Goal: Transaction & Acquisition: Subscribe to service/newsletter

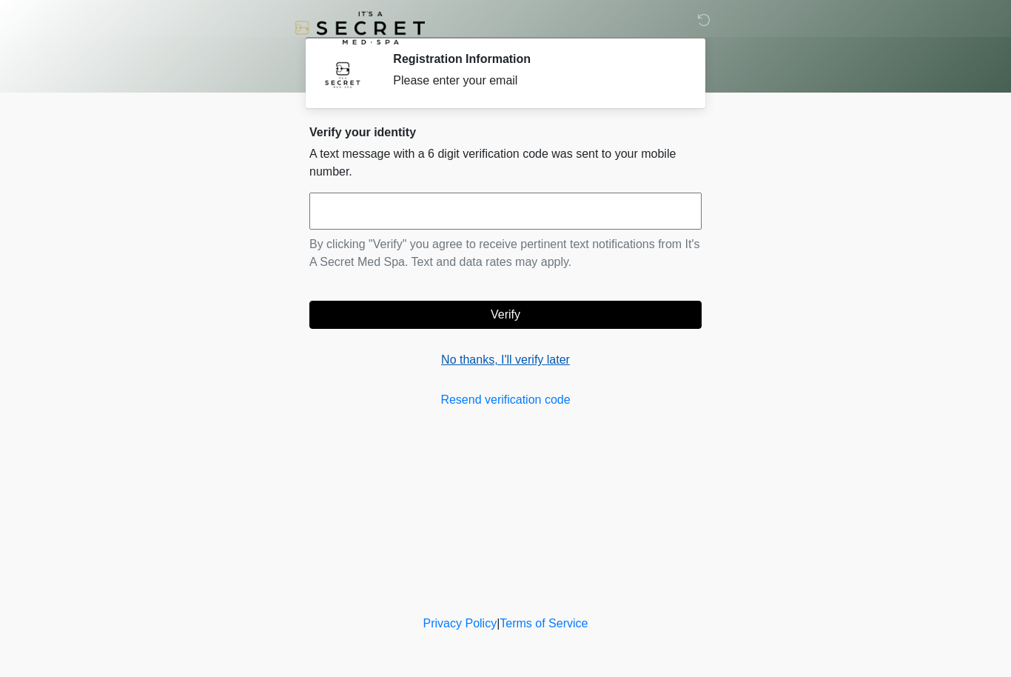
click at [517, 360] on link "No thanks, I'll verify later" at bounding box center [505, 360] width 392 height 18
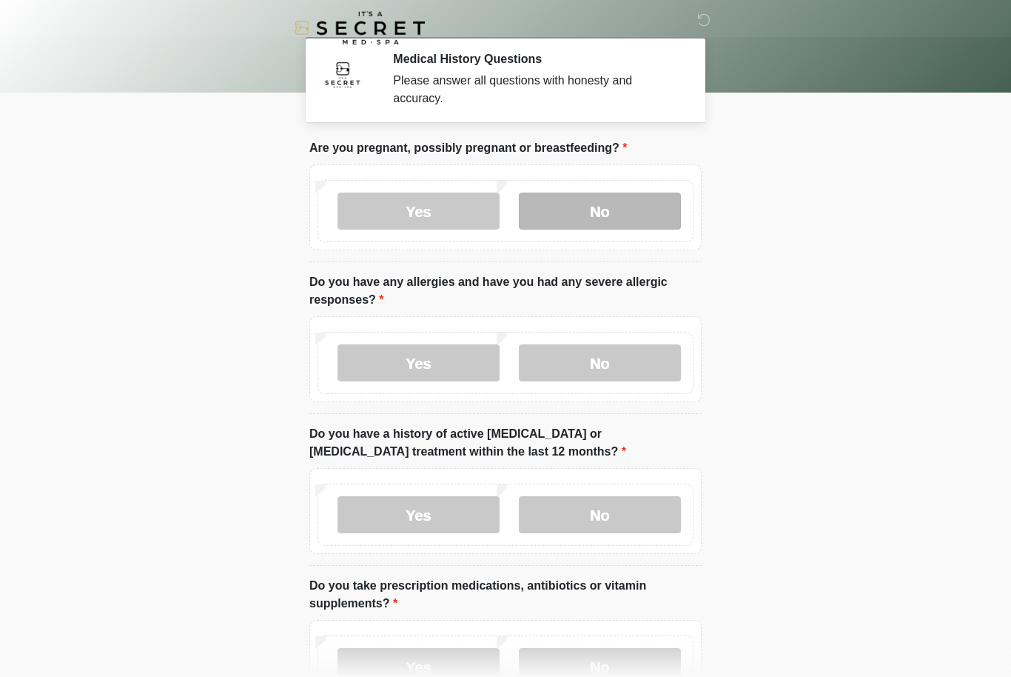
click at [620, 213] on label "No" at bounding box center [600, 210] width 162 height 37
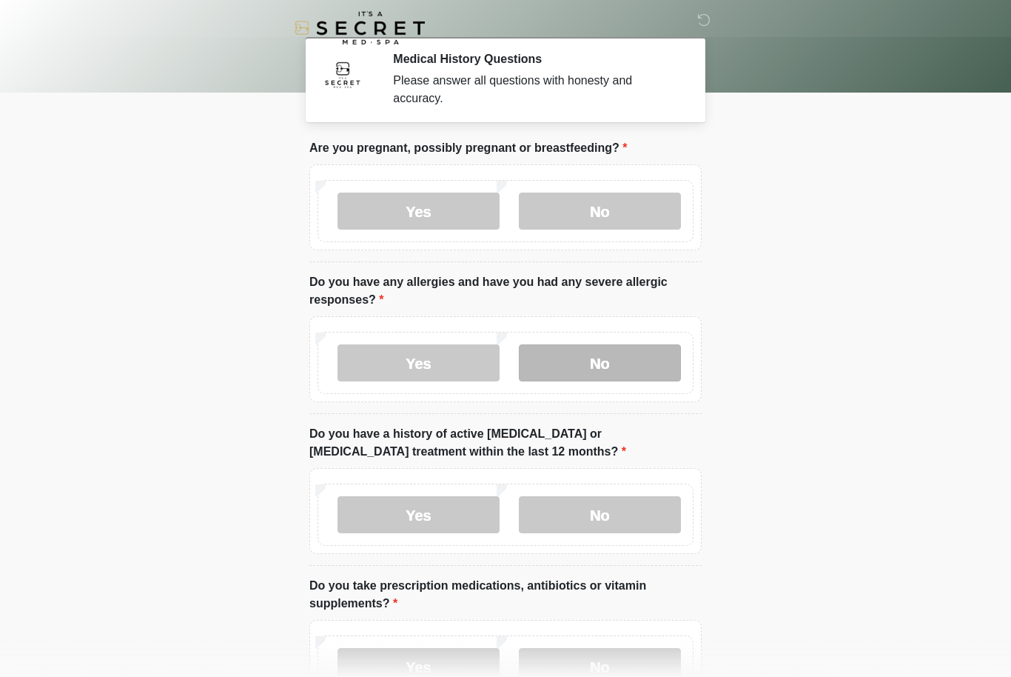
click at [602, 363] on label "No" at bounding box center [600, 362] width 162 height 37
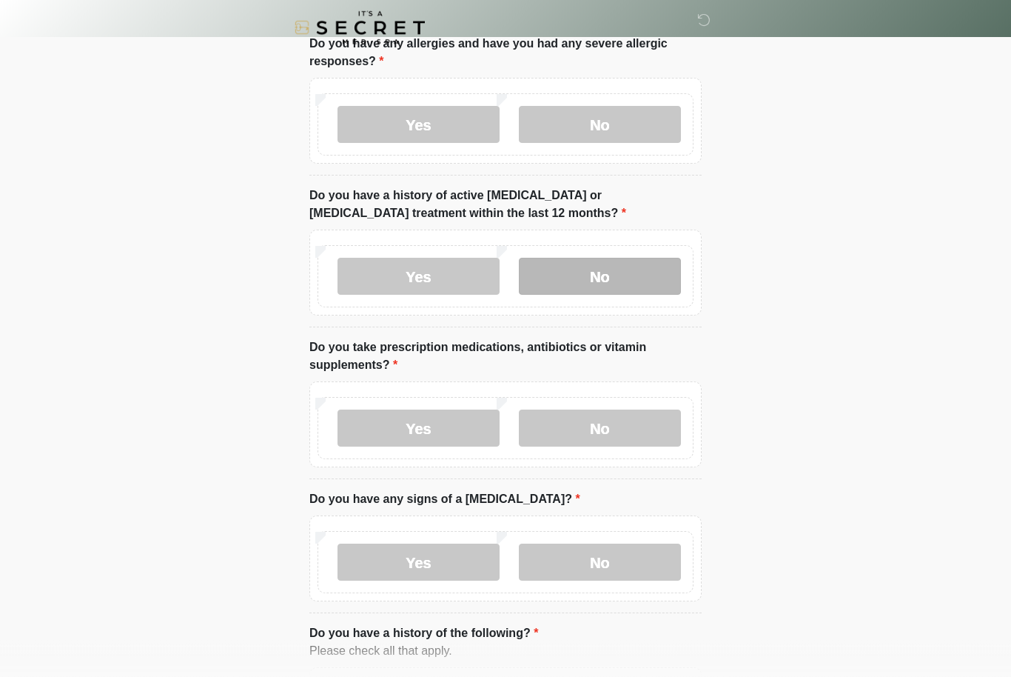
click at [611, 280] on label "No" at bounding box center [600, 276] width 162 height 37
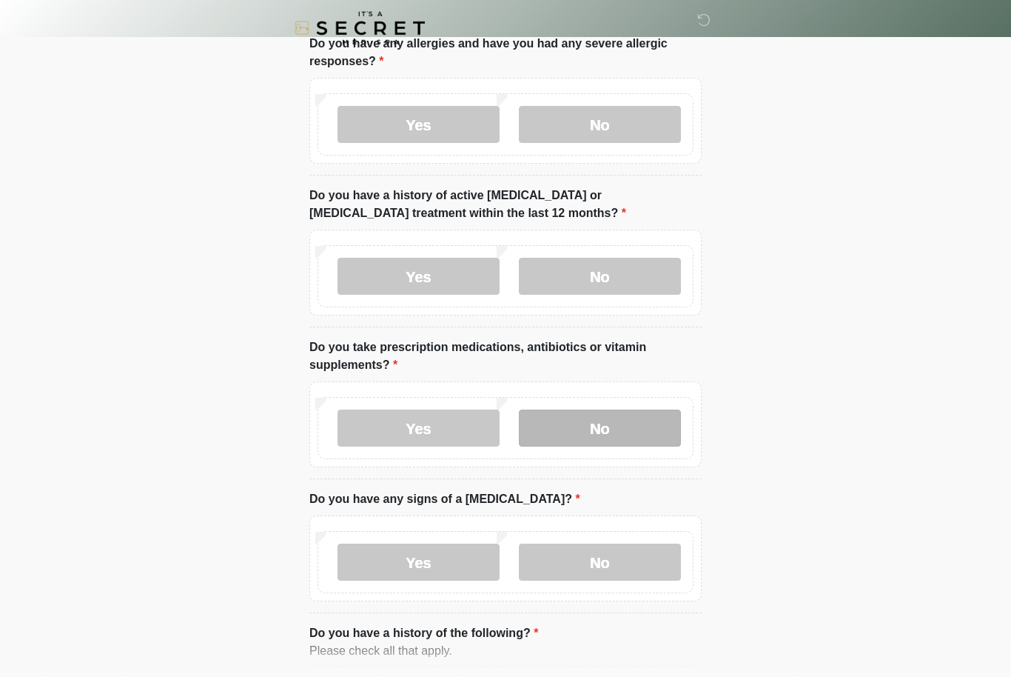
click at [614, 417] on label "No" at bounding box center [600, 427] width 162 height 37
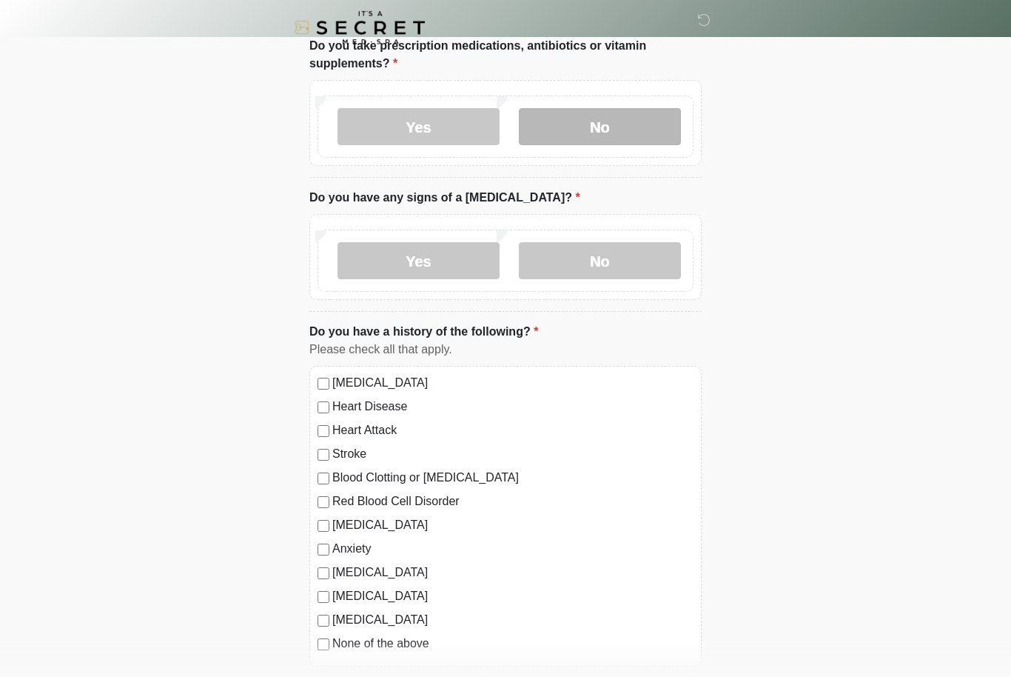
scroll to position [540, 0]
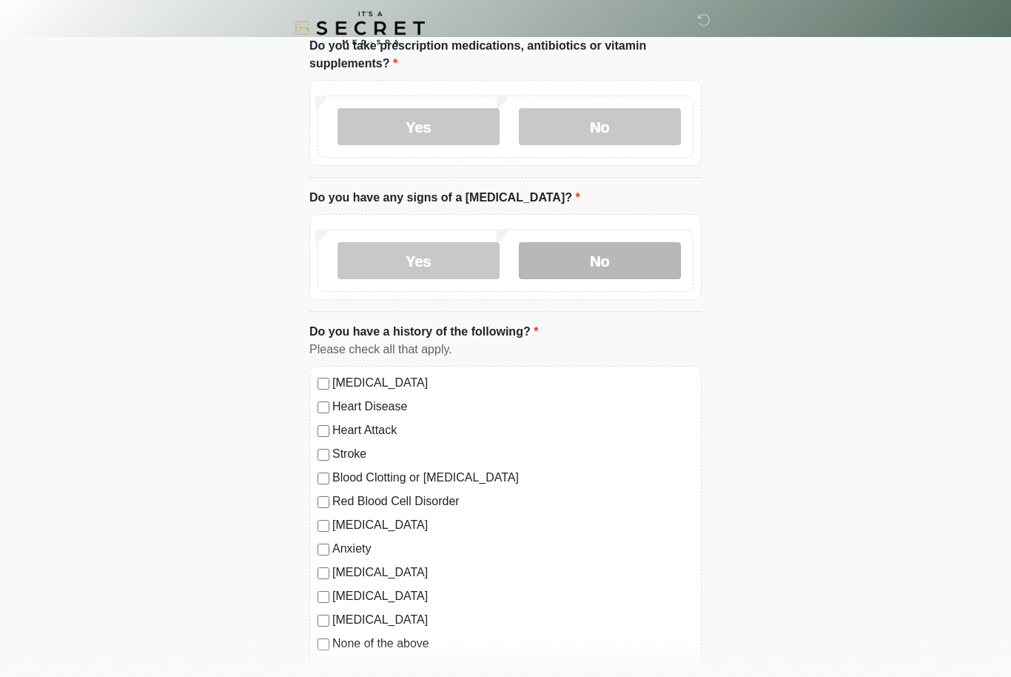
click at [611, 267] on label "No" at bounding box center [600, 260] width 162 height 37
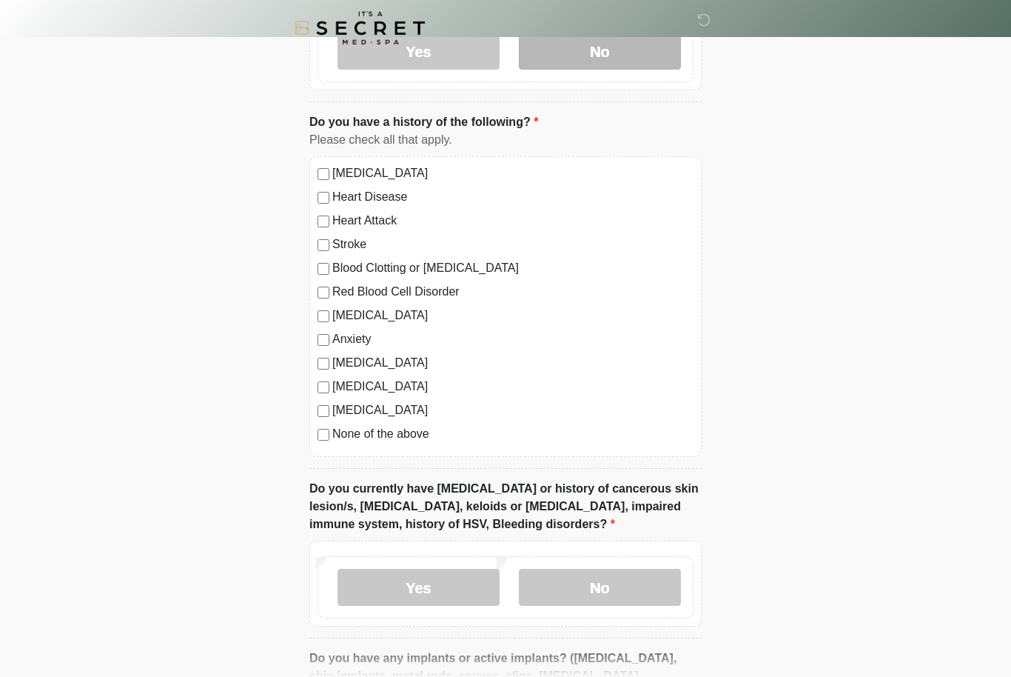
scroll to position [753, 0]
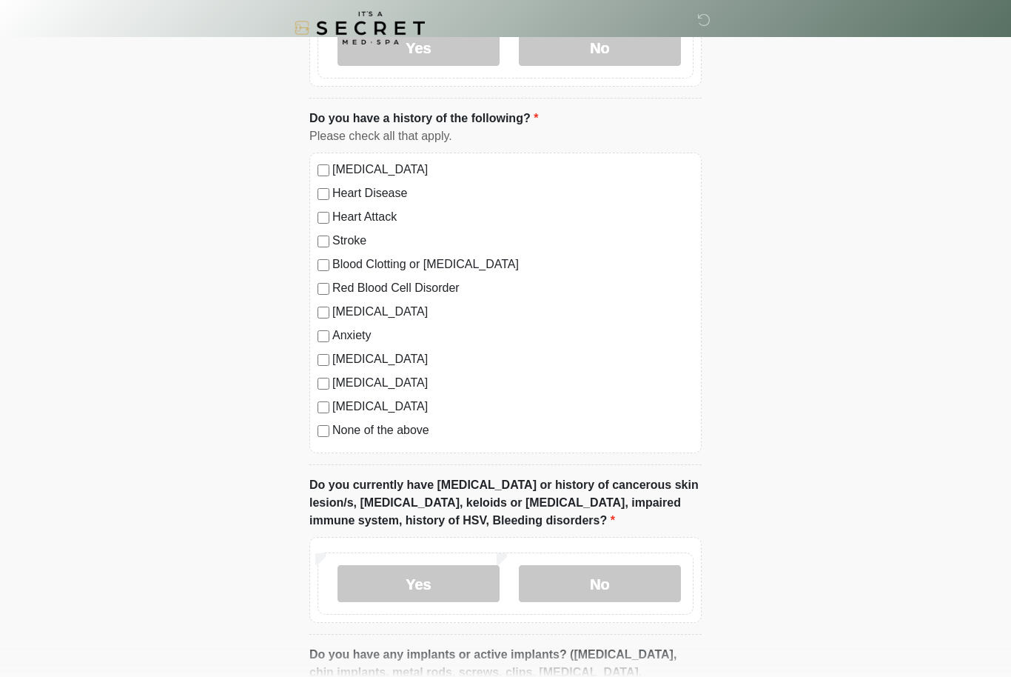
click at [318, 447] on div "High Blood Pressure Heart Disease Heart Attack Stroke Blood Clotting or Bleedin…" at bounding box center [505, 302] width 392 height 301
click at [314, 437] on div "High Blood Pressure Heart Disease Heart Attack Stroke Blood Clotting or Bleedin…" at bounding box center [505, 302] width 392 height 301
click at [315, 439] on div "High Blood Pressure Heart Disease Heart Attack Stroke Blood Clotting or Bleedin…" at bounding box center [505, 302] width 392 height 301
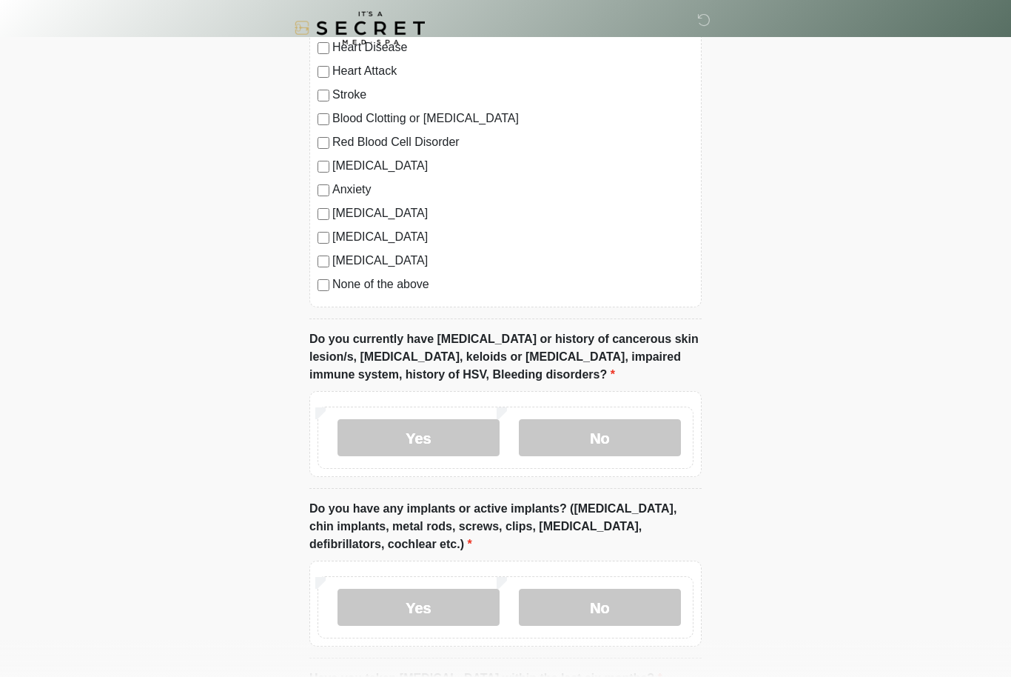
scroll to position [900, 0]
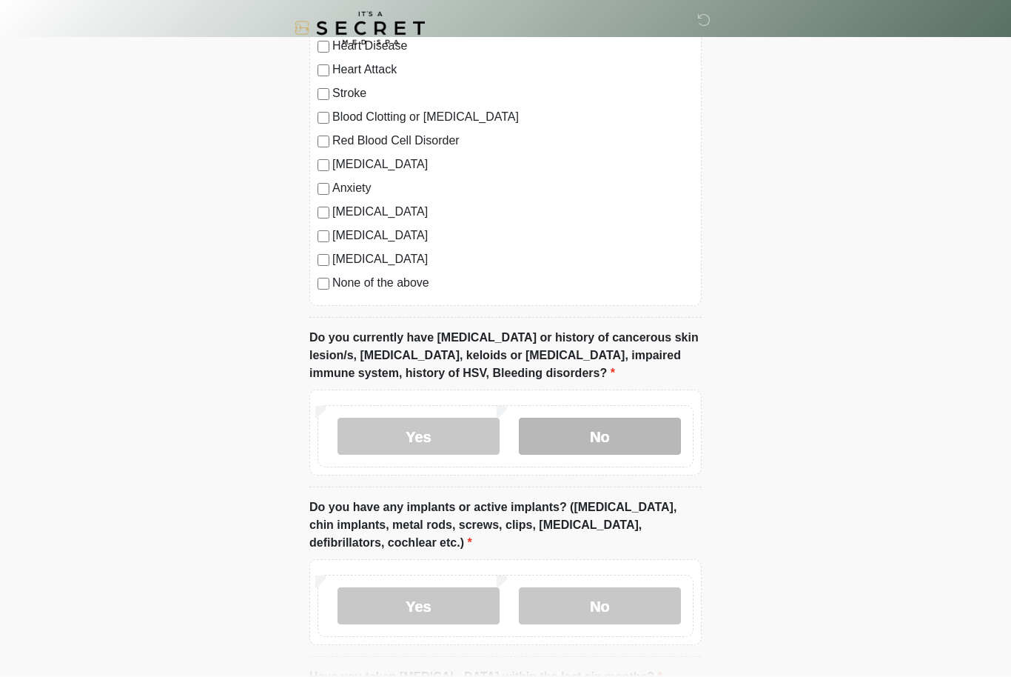
click at [600, 434] on label "No" at bounding box center [600, 436] width 162 height 37
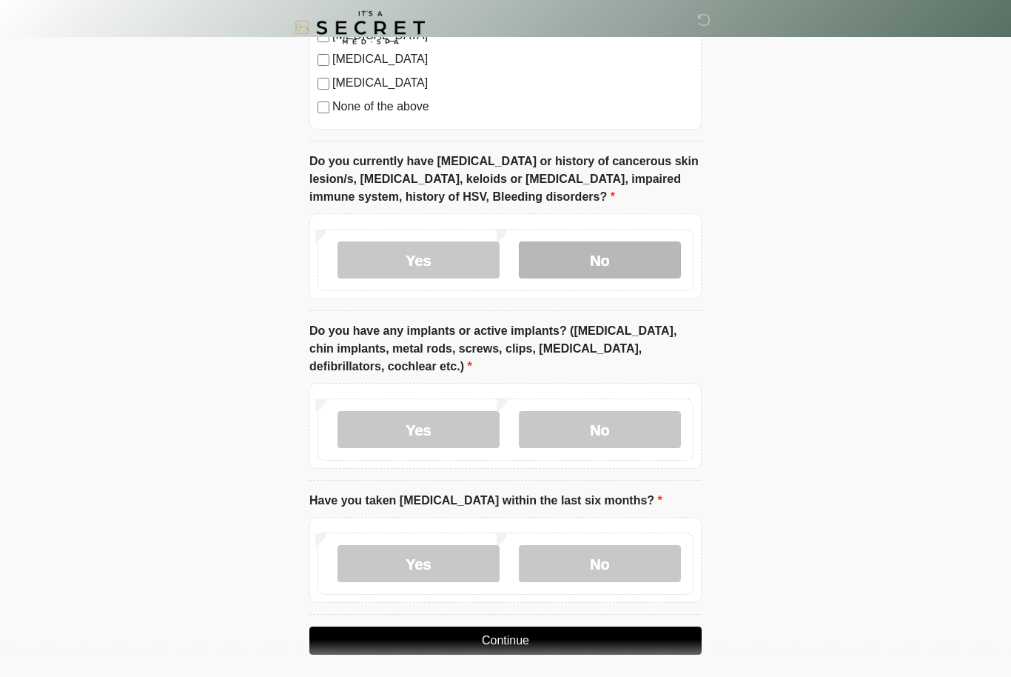
scroll to position [1076, 0]
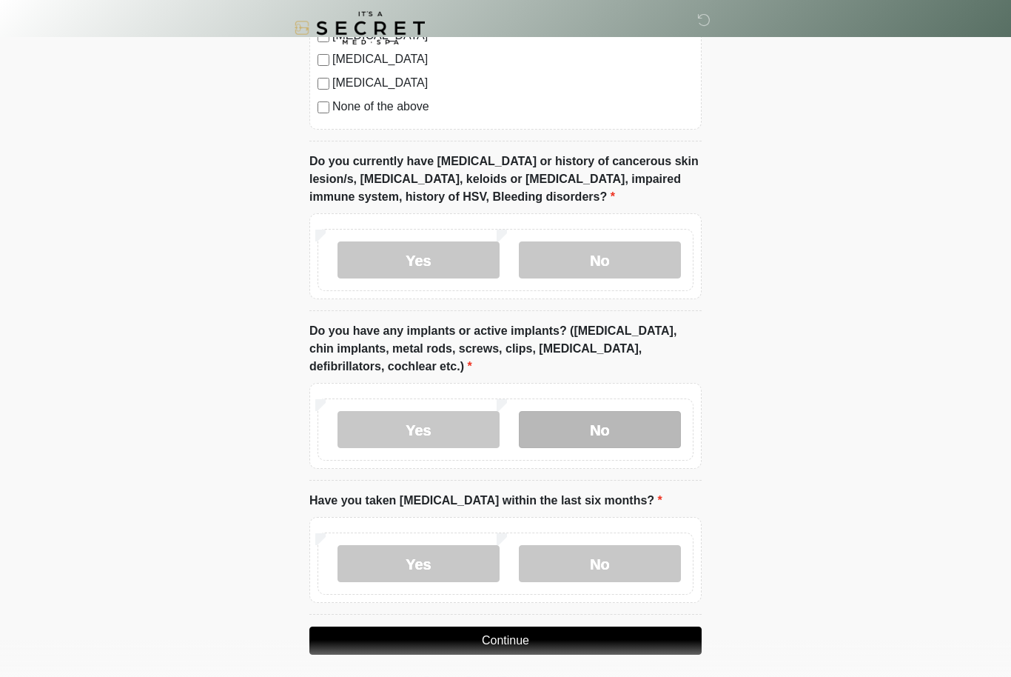
click at [628, 428] on label "No" at bounding box center [600, 429] width 162 height 37
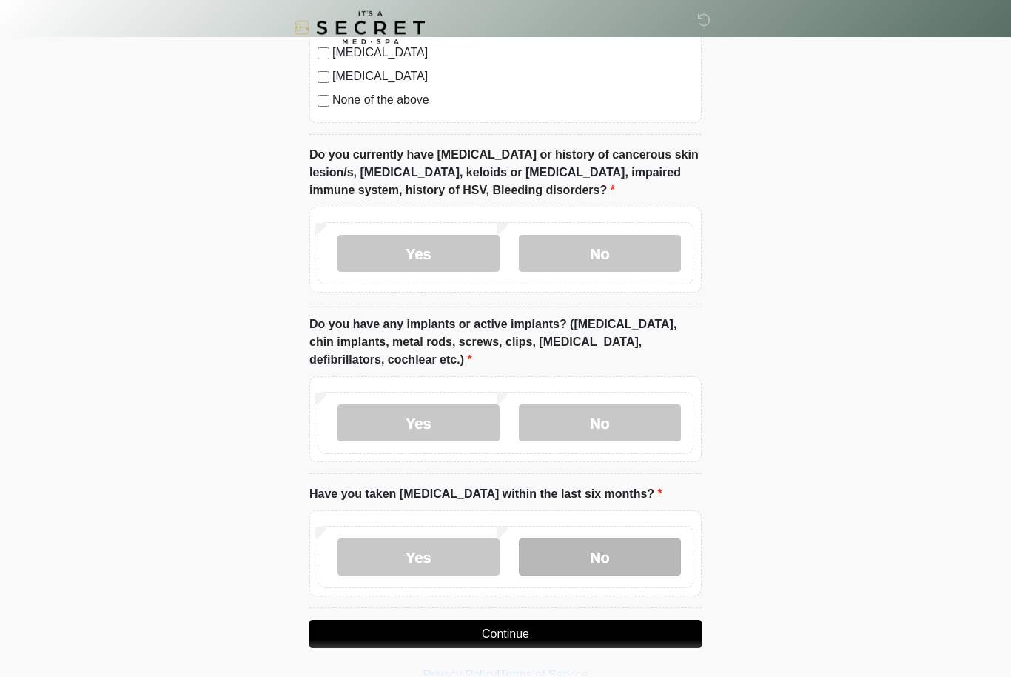
click at [616, 563] on label "No" at bounding box center [600, 557] width 162 height 37
click at [596, 628] on button "Continue" at bounding box center [505, 634] width 392 height 28
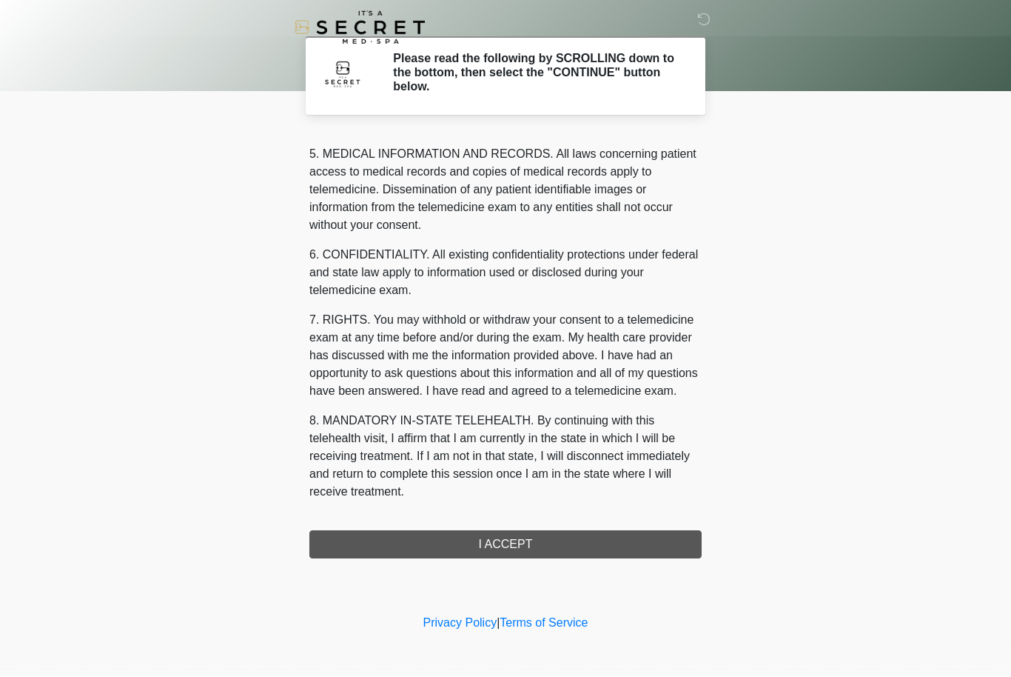
scroll to position [514, 0]
click at [602, 533] on button "I ACCEPT" at bounding box center [505, 545] width 392 height 28
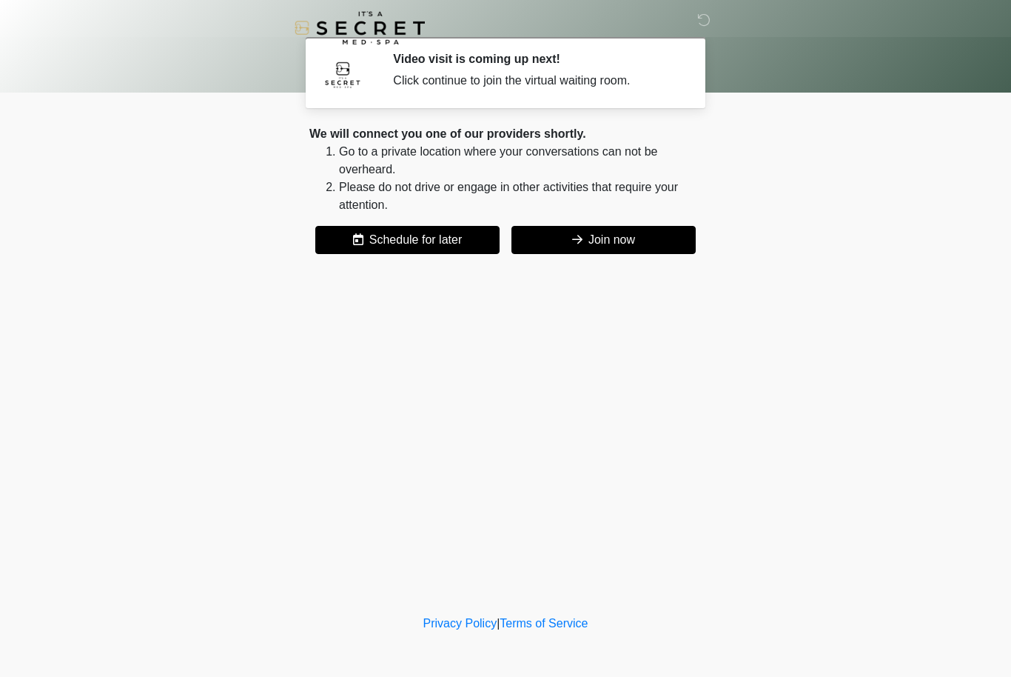
click at [603, 247] on button "Join now" at bounding box center [604, 240] width 184 height 28
